Goal: Transaction & Acquisition: Purchase product/service

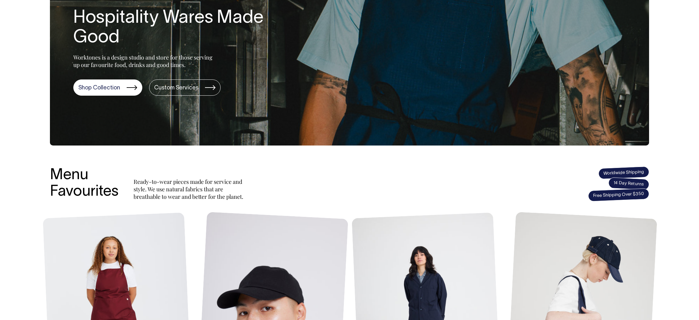
scroll to position [100, 0]
click at [116, 91] on link "Shop Collection" at bounding box center [107, 88] width 69 height 16
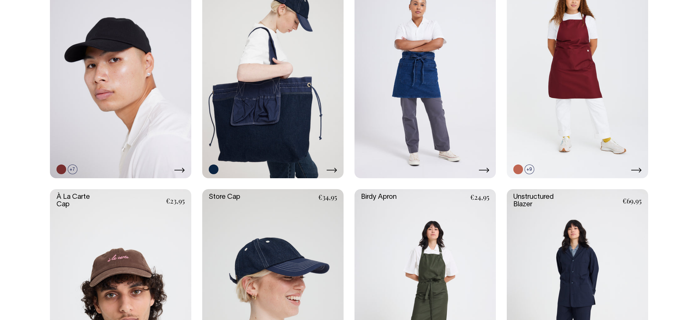
scroll to position [335, 0]
click at [574, 243] on link at bounding box center [577, 295] width 141 height 212
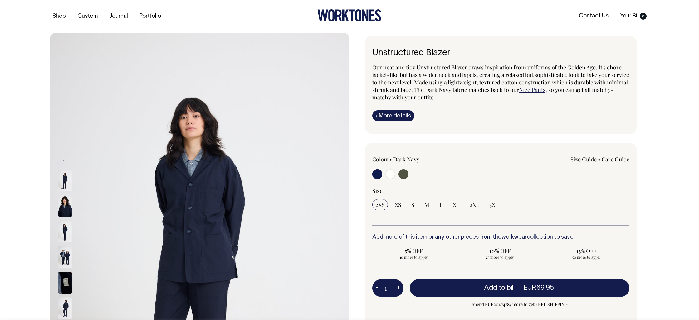
click at [392, 174] on input "radio" at bounding box center [390, 174] width 10 height 10
radio input "true"
select select "Off-White"
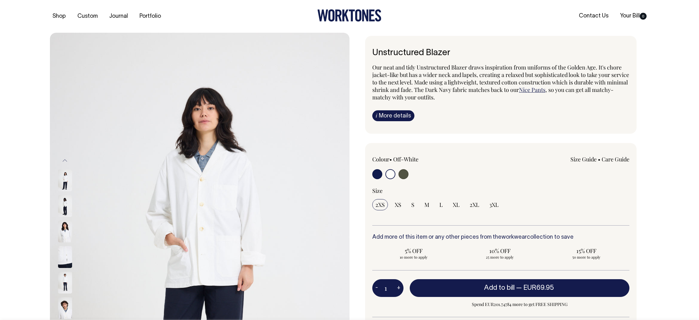
click at [402, 174] on input "radio" at bounding box center [403, 174] width 10 height 10
radio input "true"
select select "Olive"
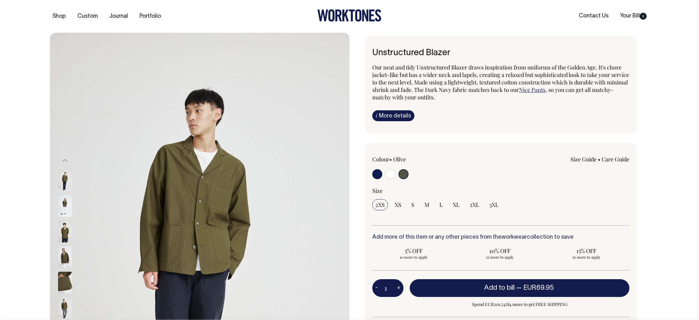
click at [392, 175] on input "radio" at bounding box center [390, 174] width 10 height 10
radio input "true"
select select "Off-White"
